Goal: Download file/media

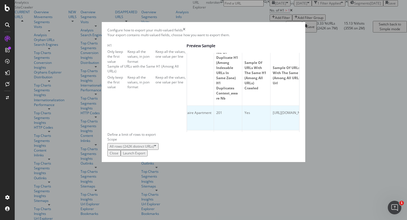
scroll to position [0, 39]
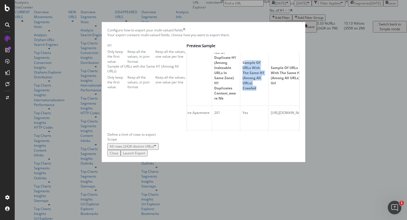
drag, startPoint x: 255, startPoint y: 78, endPoint x: 259, endPoint y: 111, distance: 33.3
click at [259, 106] on th "Sample of URLs with the Same H1 (Among All URLs) Crawled" at bounding box center [254, 76] width 28 height 60
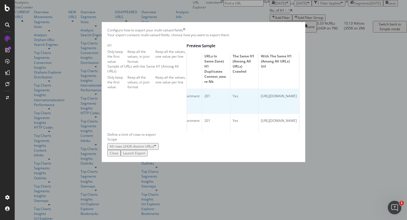
scroll to position [0, 0]
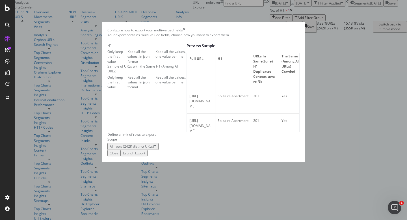
click at [156, 85] on div "Keep all the values, one value per line" at bounding box center [171, 80] width 31 height 10
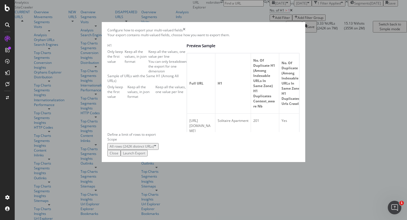
click at [145, 156] on div "Launch Export" at bounding box center [134, 153] width 22 height 5
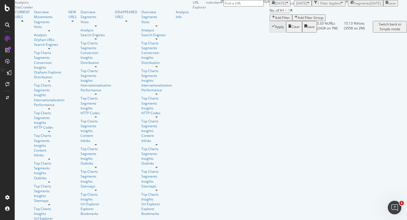
scroll to position [37, 0]
click at [8, 73] on icon at bounding box center [9, 72] width 5 height 5
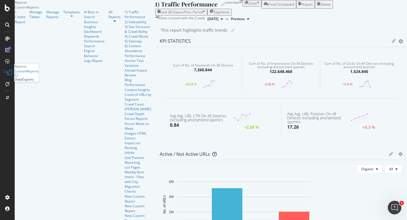
click at [34, 82] on div "DataExports" at bounding box center [24, 79] width 20 height 5
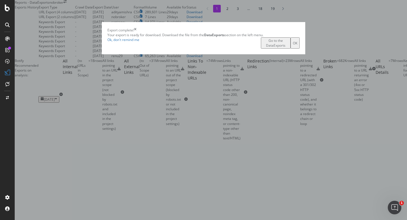
click at [300, 49] on button "OK" at bounding box center [295, 42] width 9 height 11
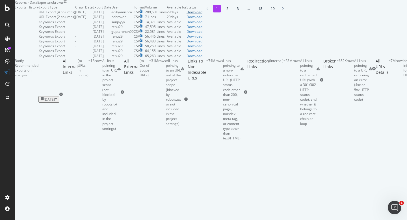
click at [203, 14] on div "Download" at bounding box center [195, 12] width 16 height 5
